Goal: Transaction & Acquisition: Purchase product/service

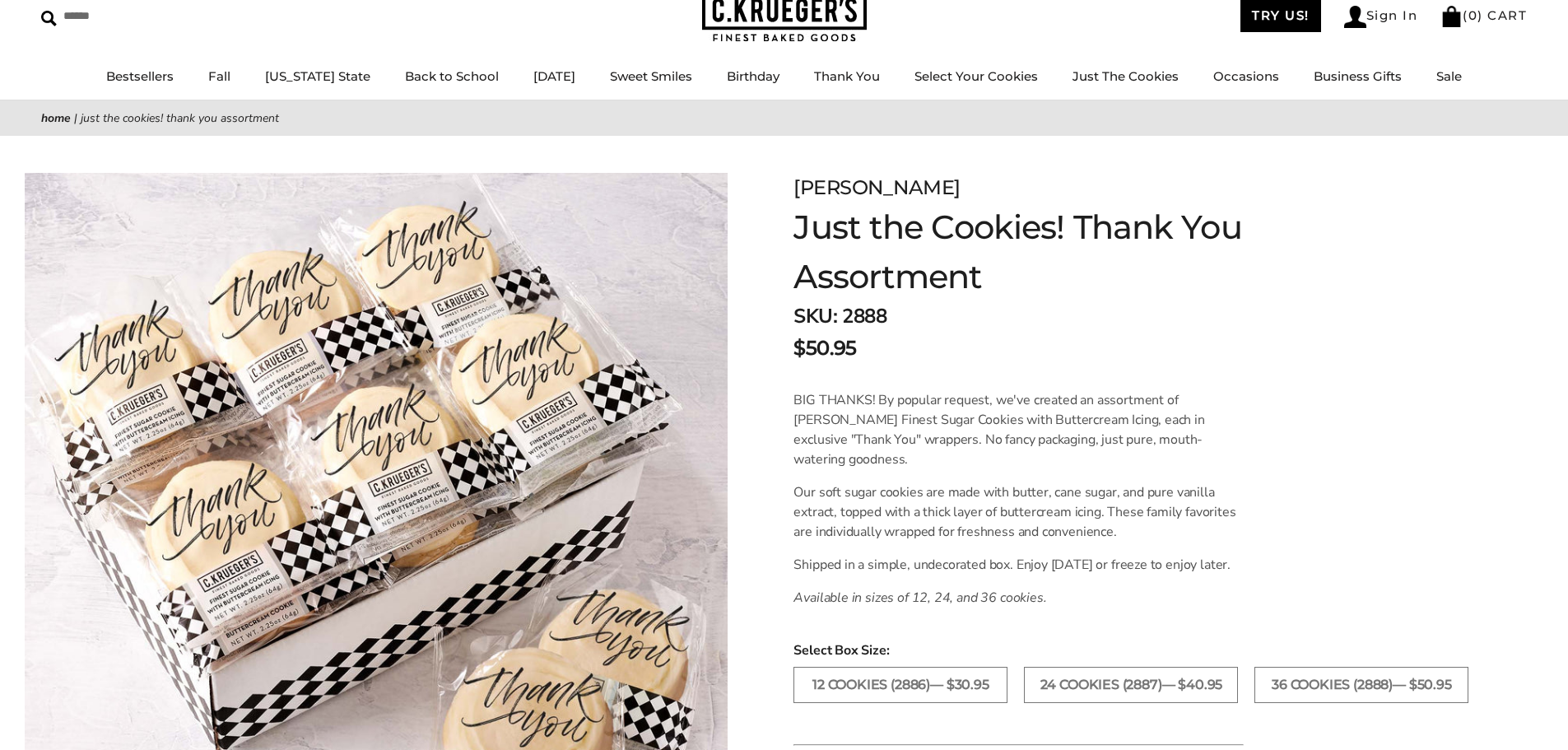
scroll to position [55, 0]
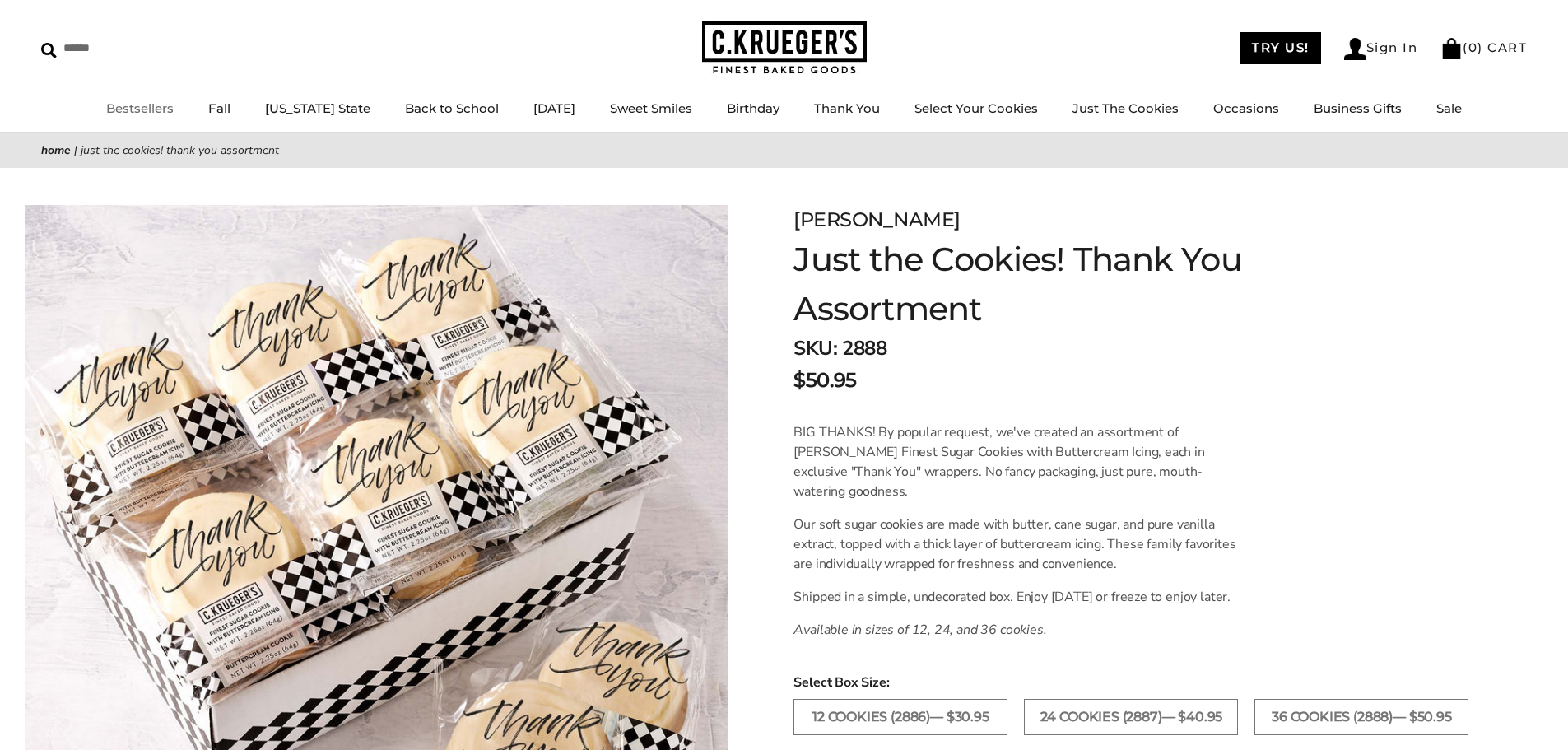
click at [170, 109] on link "Bestsellers" at bounding box center [140, 108] width 68 height 16
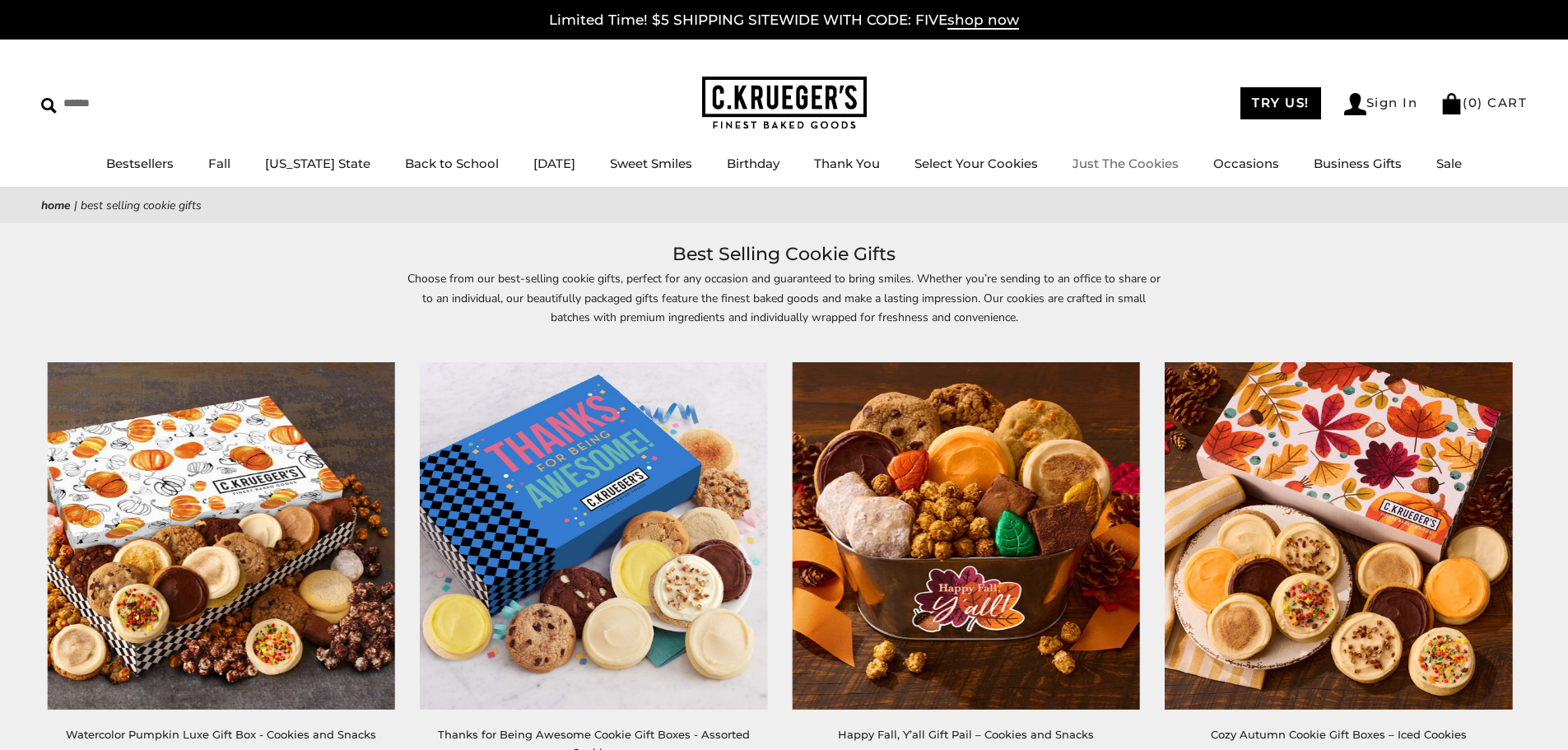
click at [1111, 161] on link "Just The Cookies" at bounding box center [1125, 164] width 106 height 16
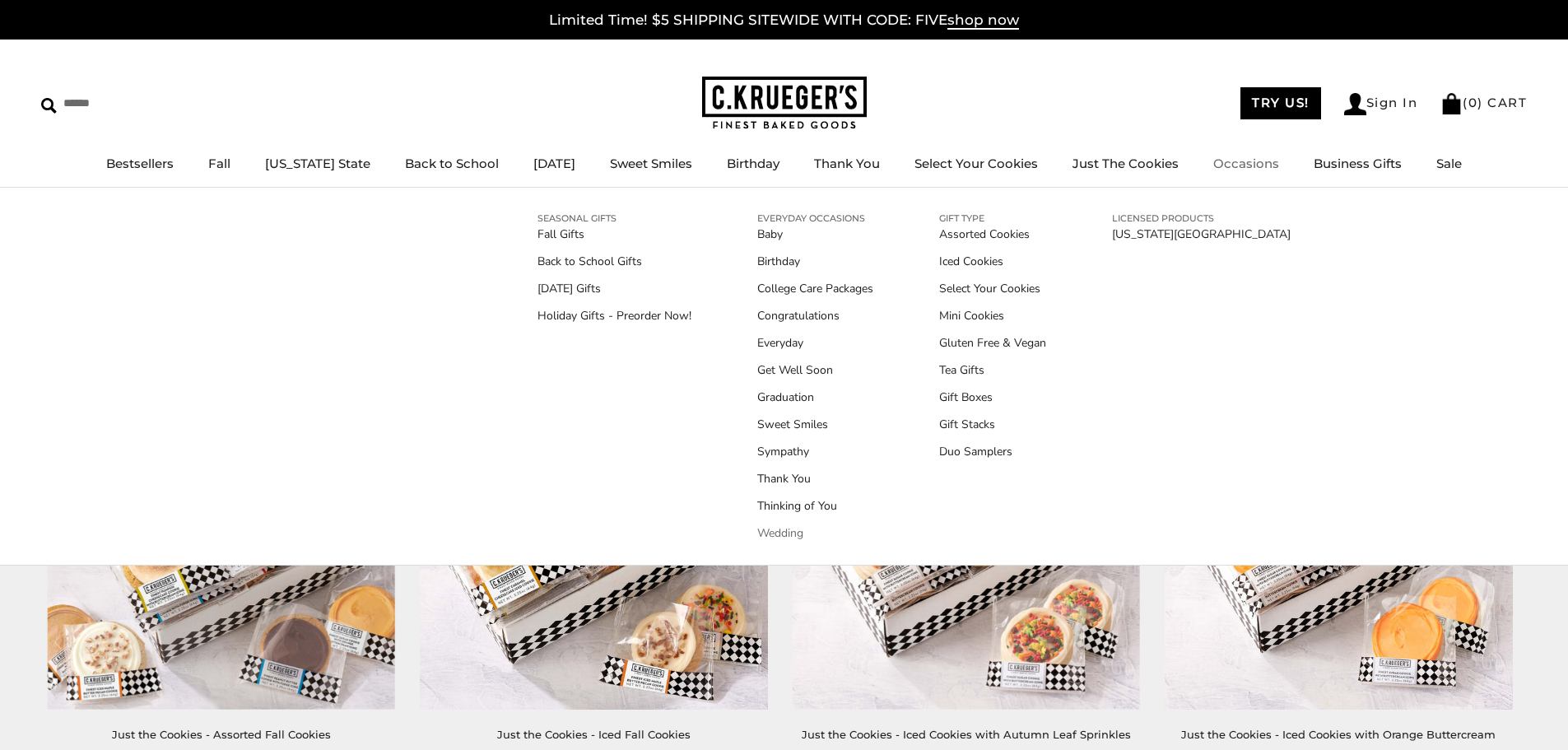
click at [782, 534] on link "Wedding" at bounding box center [815, 533] width 116 height 17
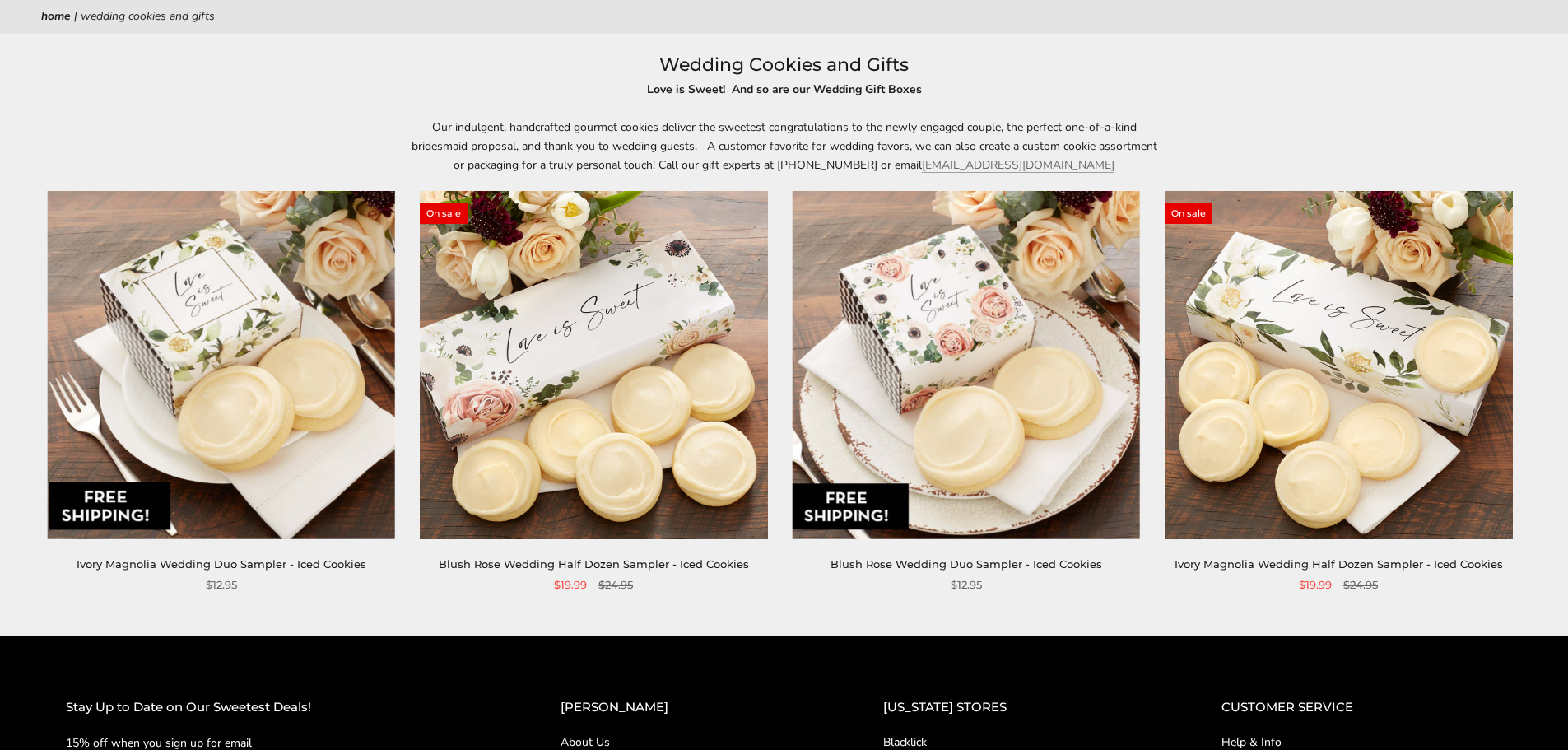
scroll to position [165, 0]
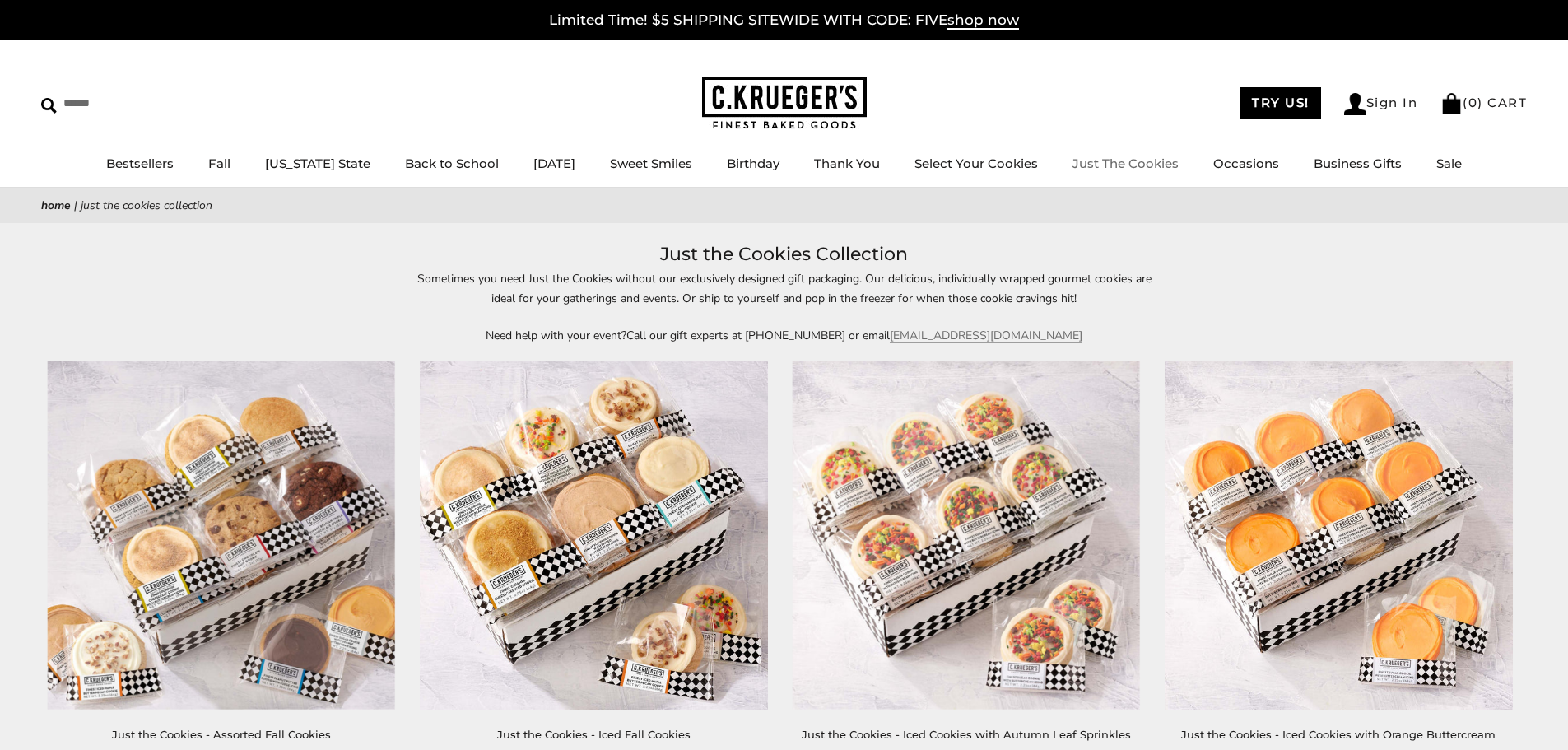
click at [1105, 162] on link "Just The Cookies" at bounding box center [1125, 164] width 106 height 16
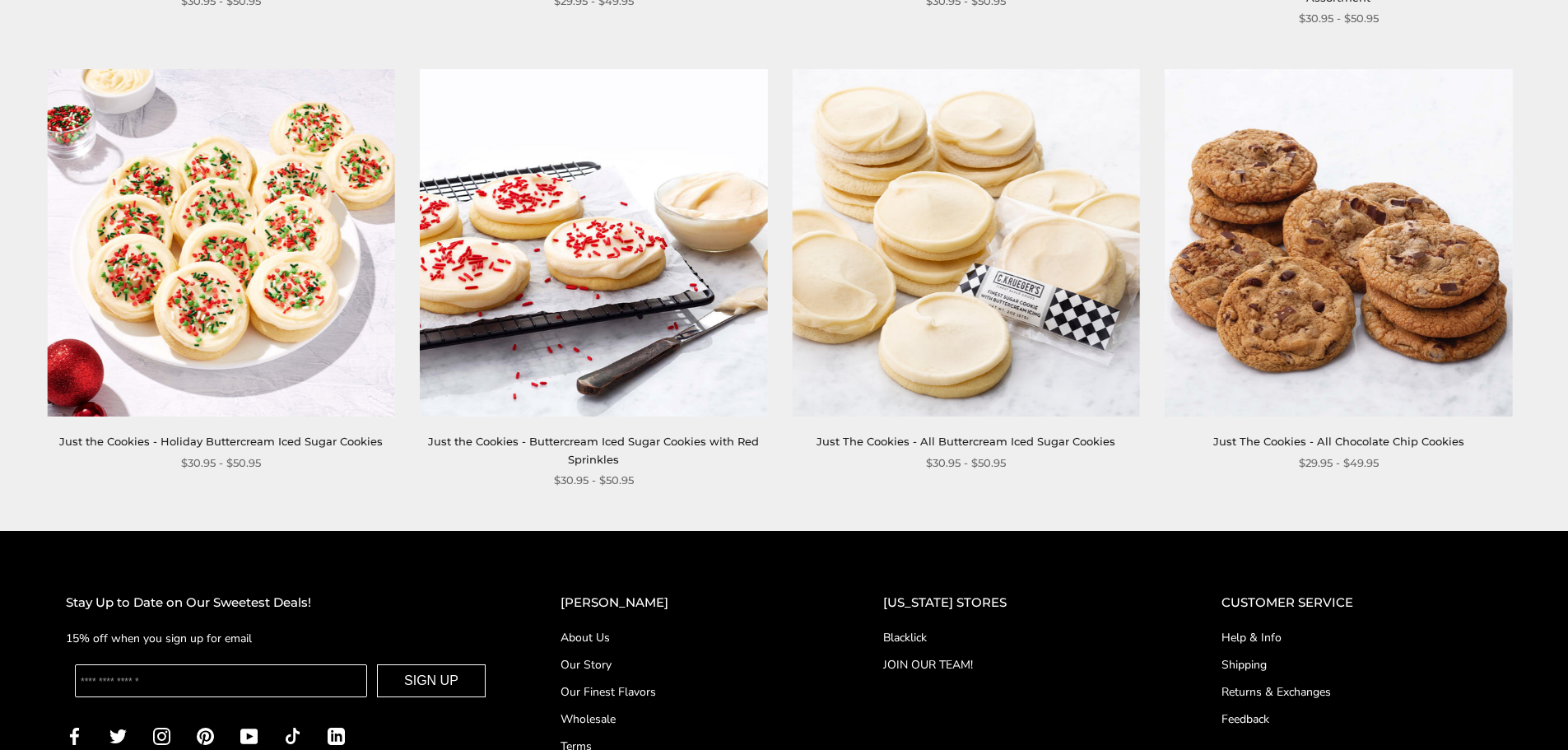
scroll to position [2141, 0]
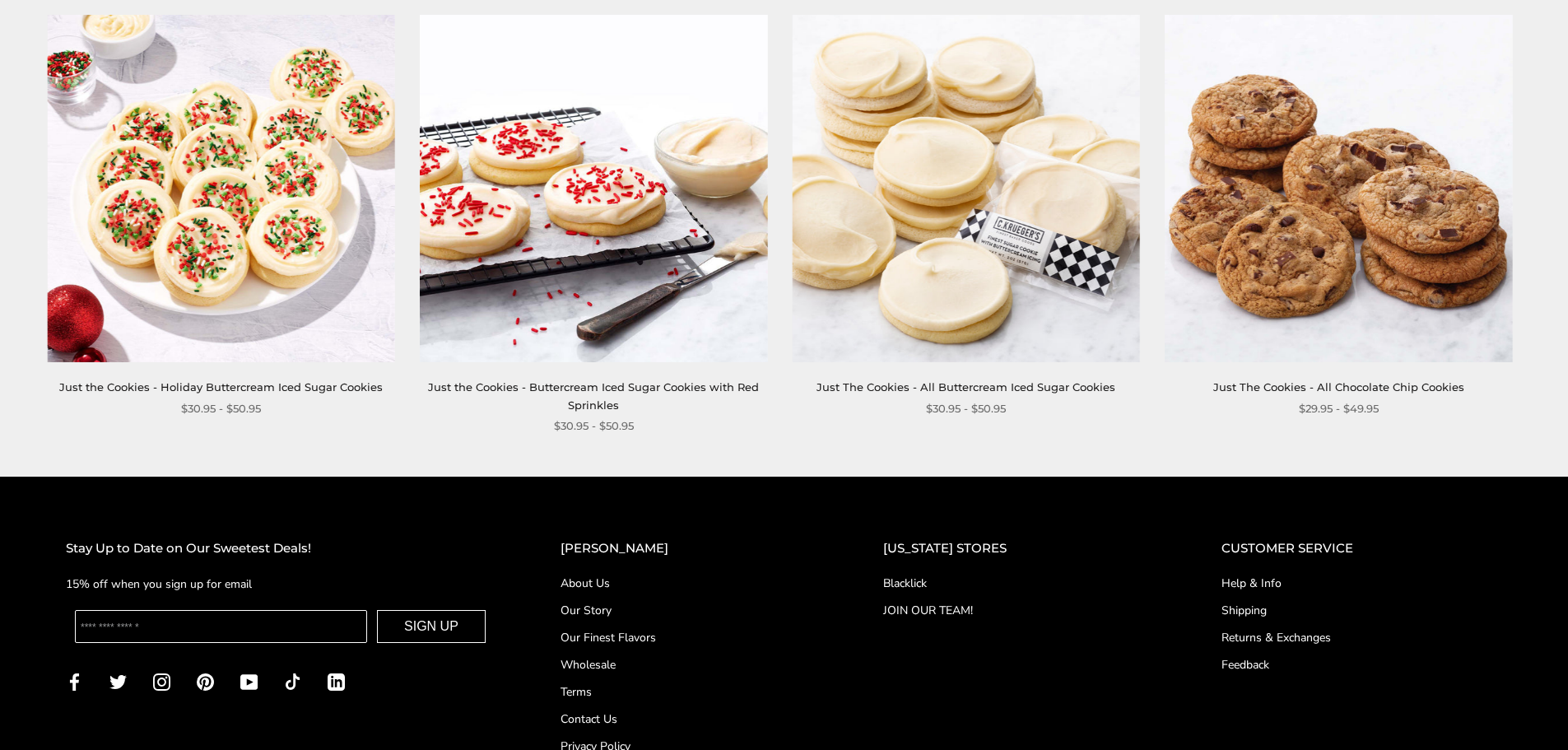
click at [971, 205] on img at bounding box center [965, 188] width 347 height 347
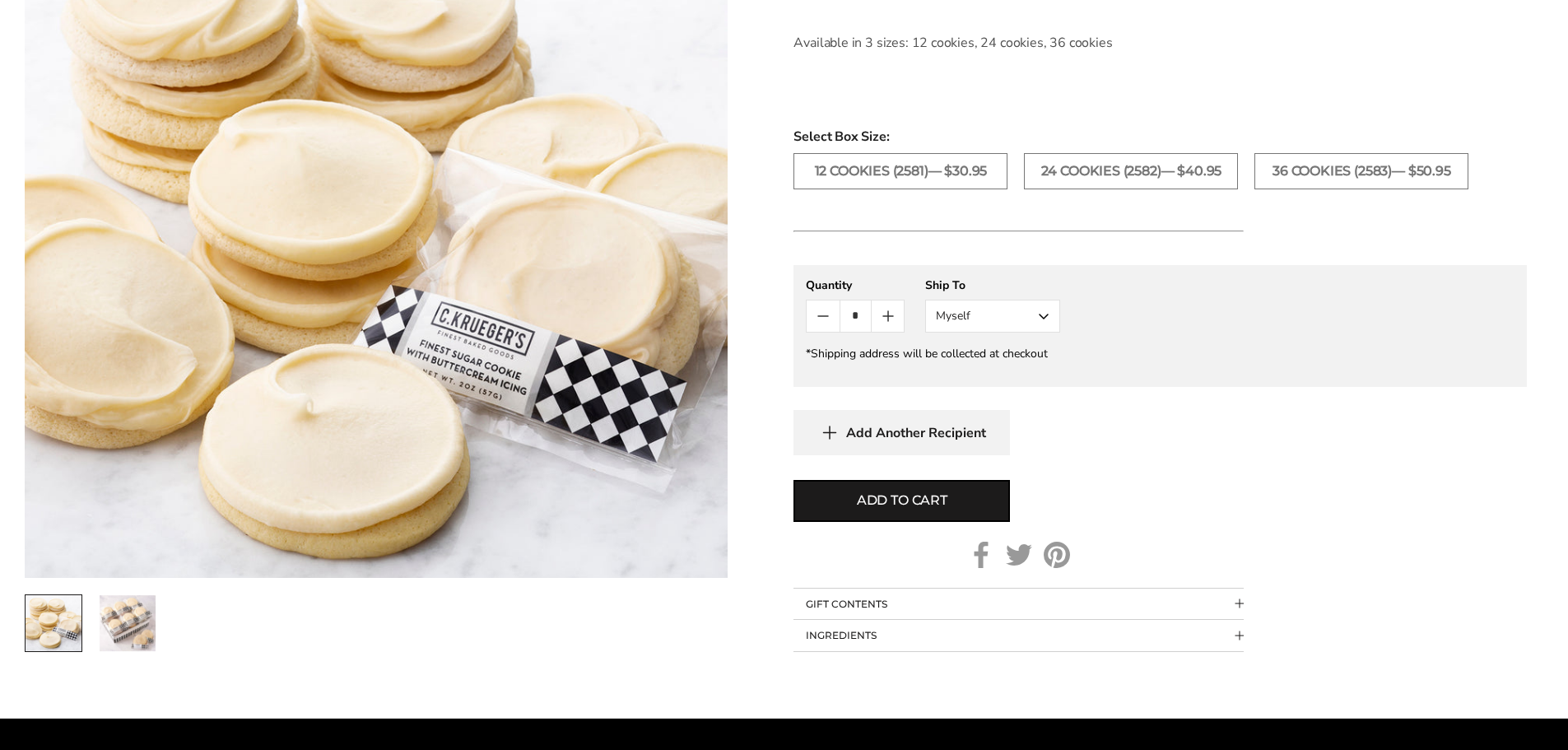
scroll to position [933, 0]
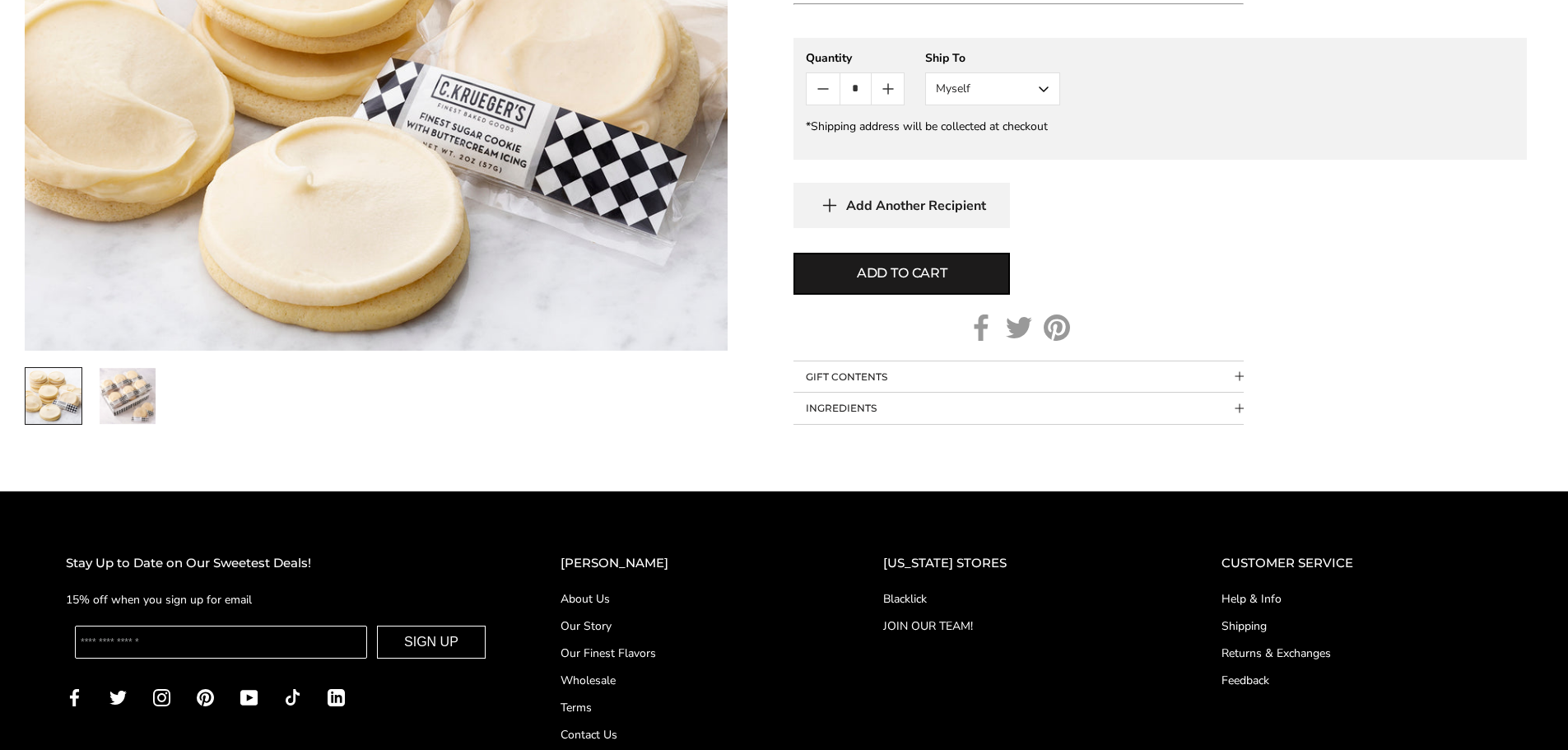
click at [139, 403] on img "2 / 2" at bounding box center [128, 396] width 56 height 56
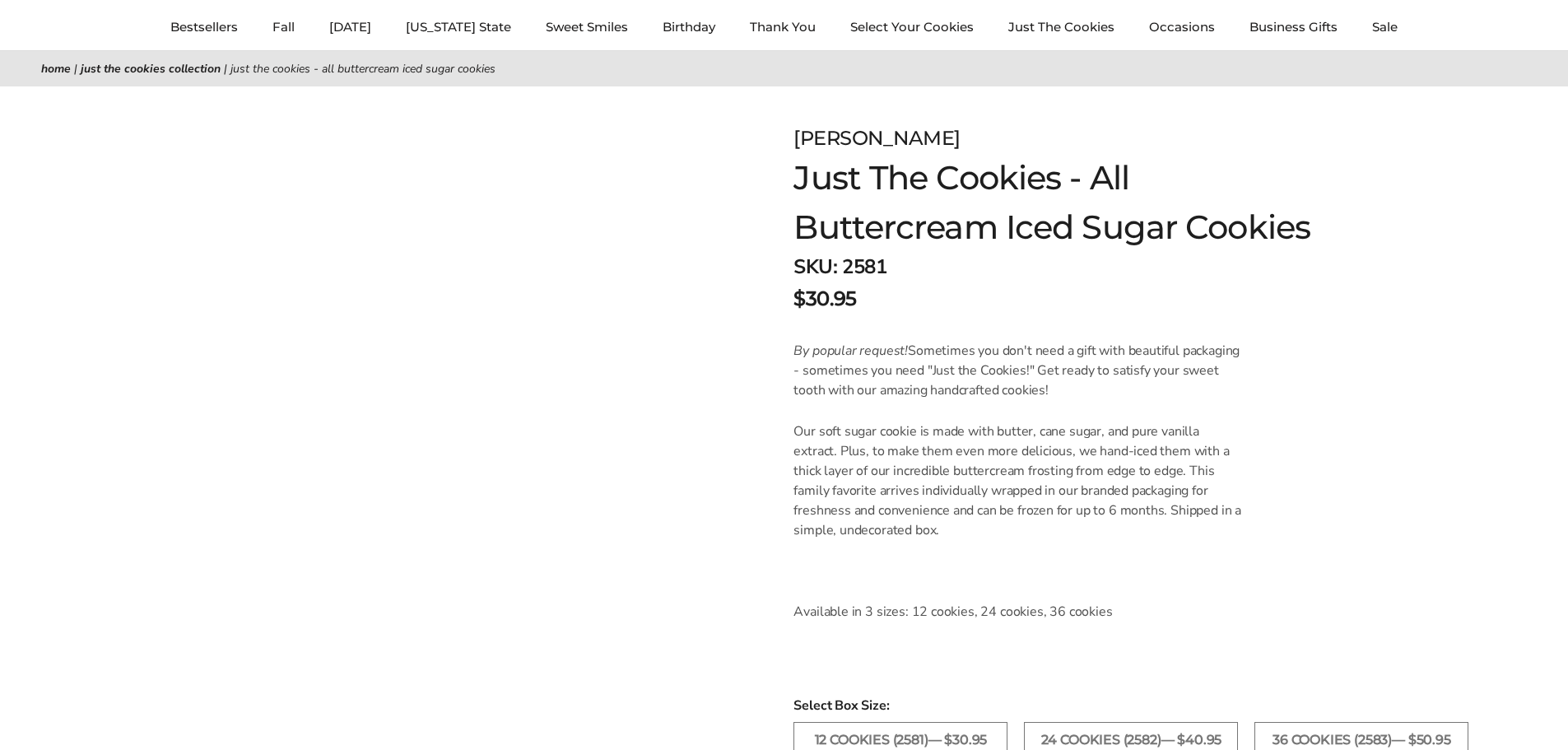
scroll to position [110, 0]
